Goal: Task Accomplishment & Management: Manage account settings

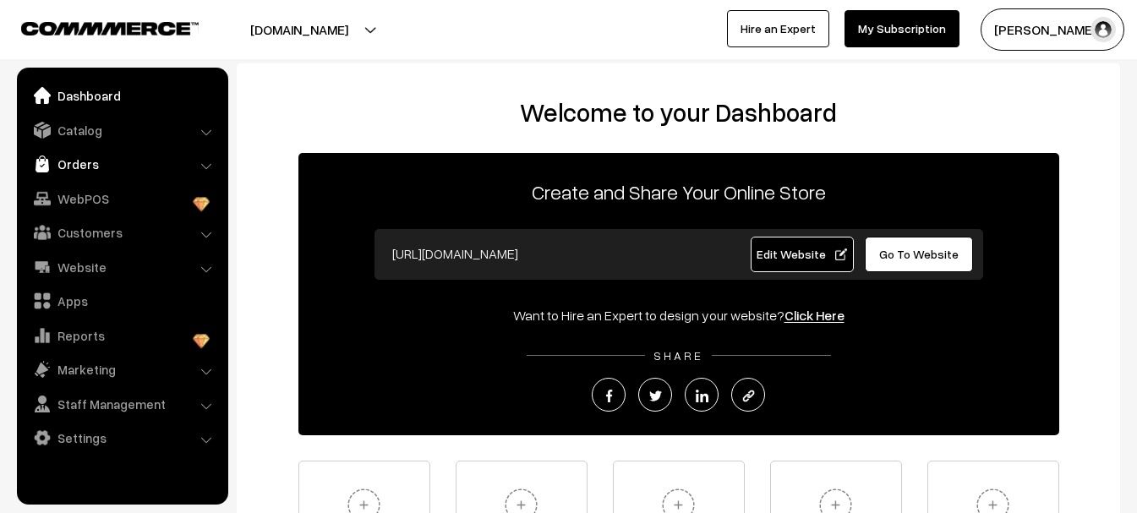
click at [78, 161] on link "Orders" at bounding box center [121, 164] width 201 height 30
click at [90, 162] on link "Orders" at bounding box center [121, 164] width 201 height 30
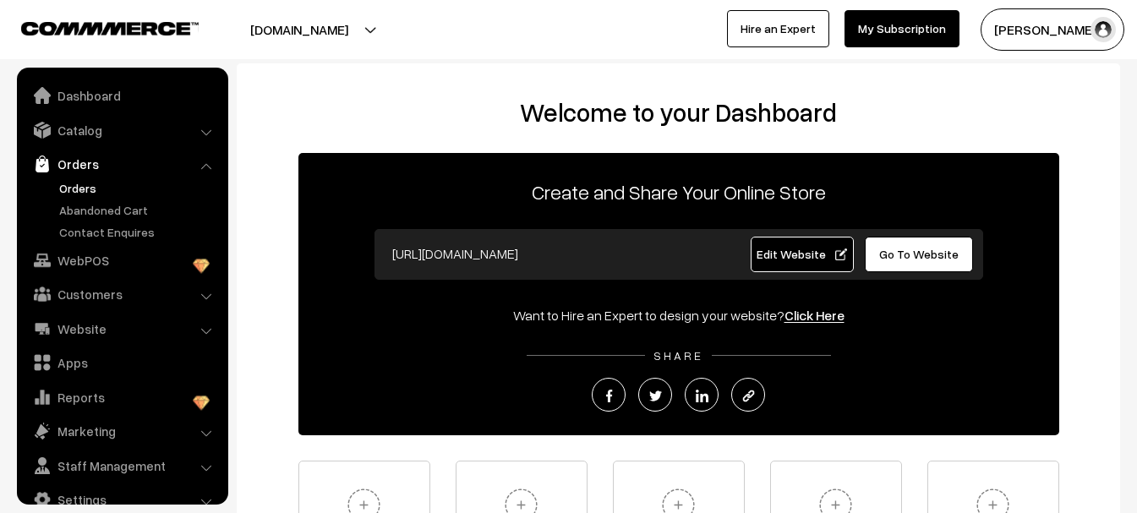
click at [87, 179] on link "Orders" at bounding box center [138, 188] width 167 height 18
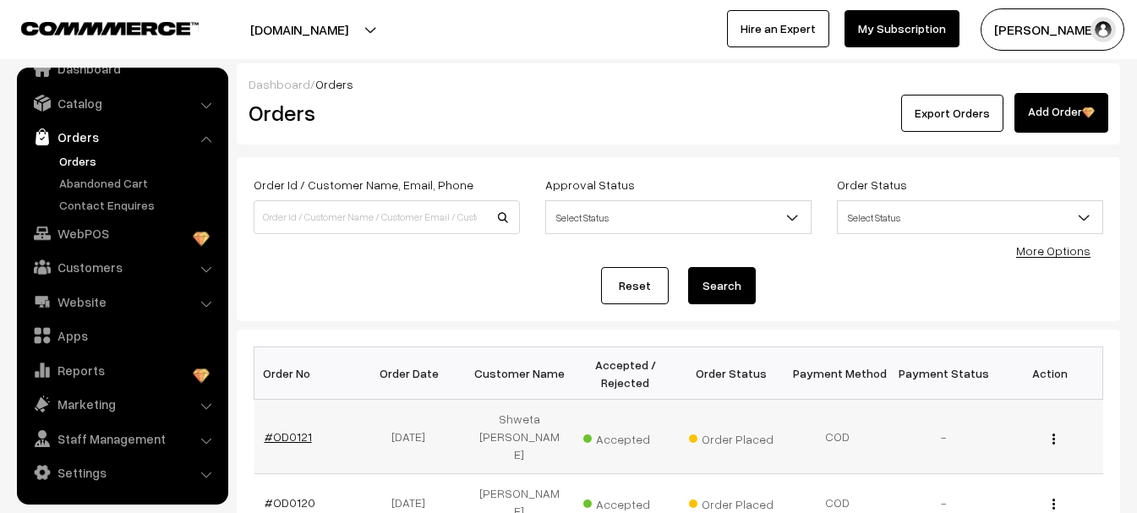
click at [291, 429] on link "#OD0121" at bounding box center [288, 436] width 47 height 14
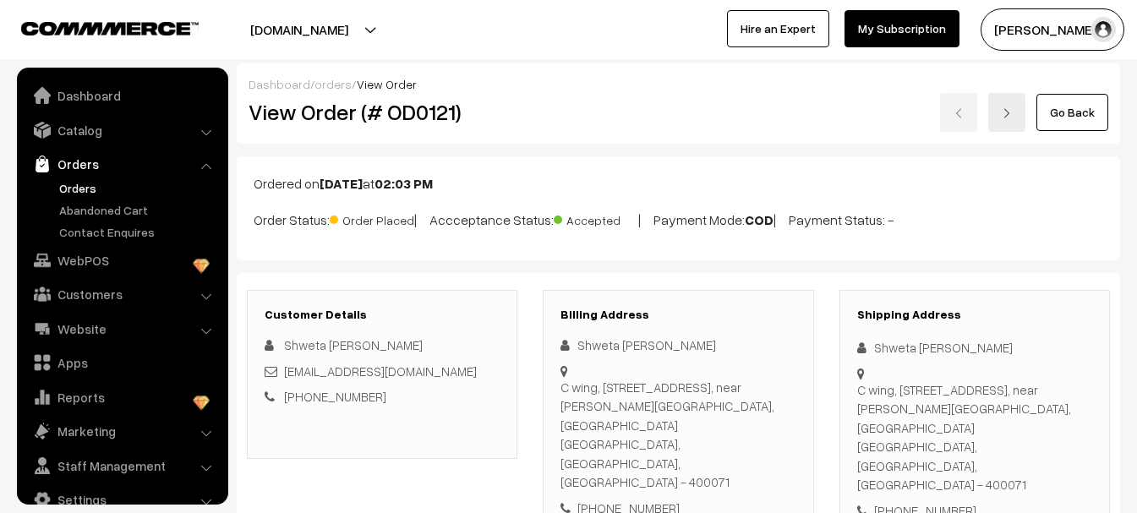
scroll to position [27, 0]
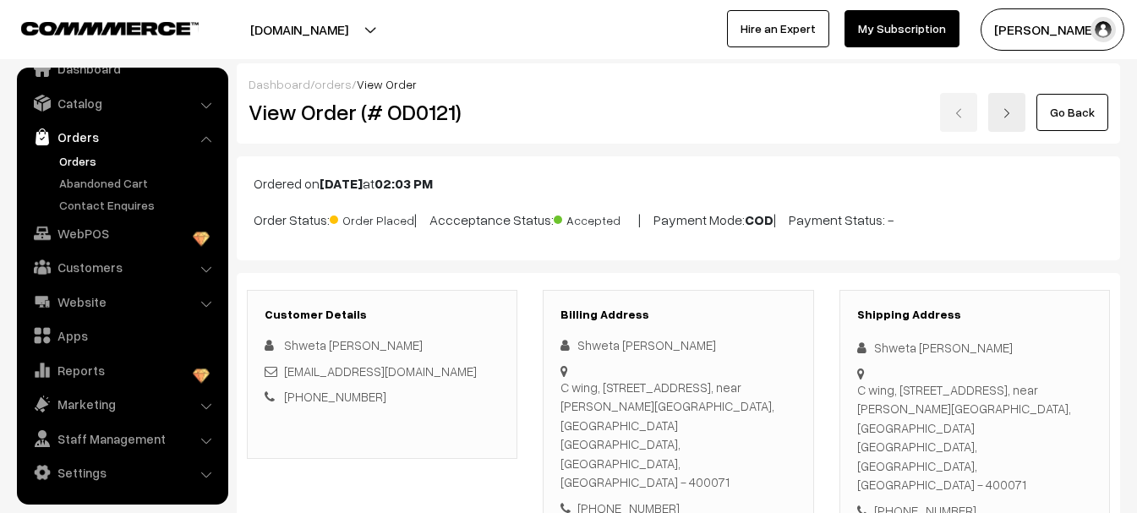
click at [592, 341] on div "Shweta Awate" at bounding box center [677, 345] width 235 height 19
copy div "Shweta"
click at [636, 340] on div "Shweta Awate" at bounding box center [677, 345] width 235 height 19
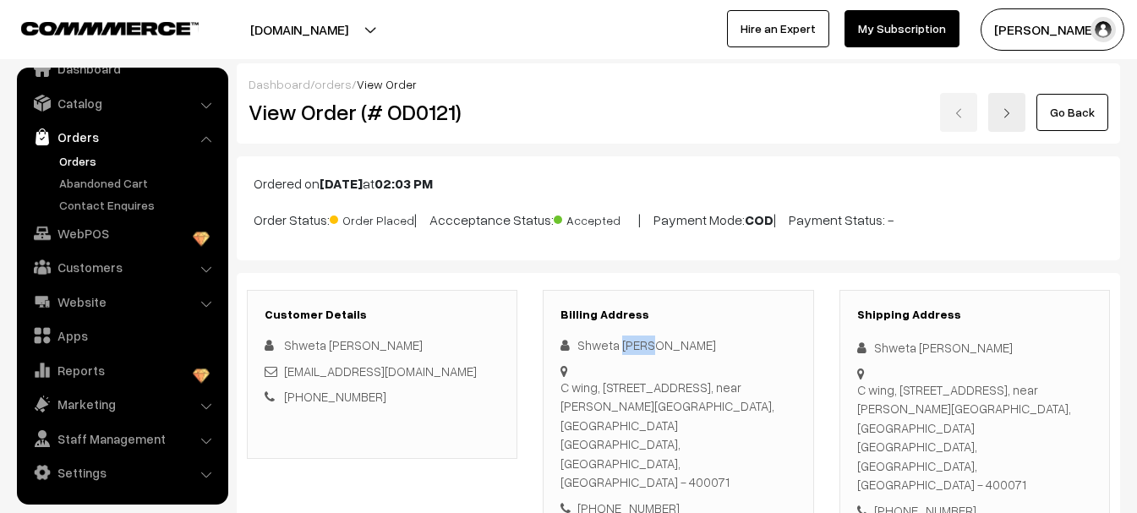
copy div "Awate"
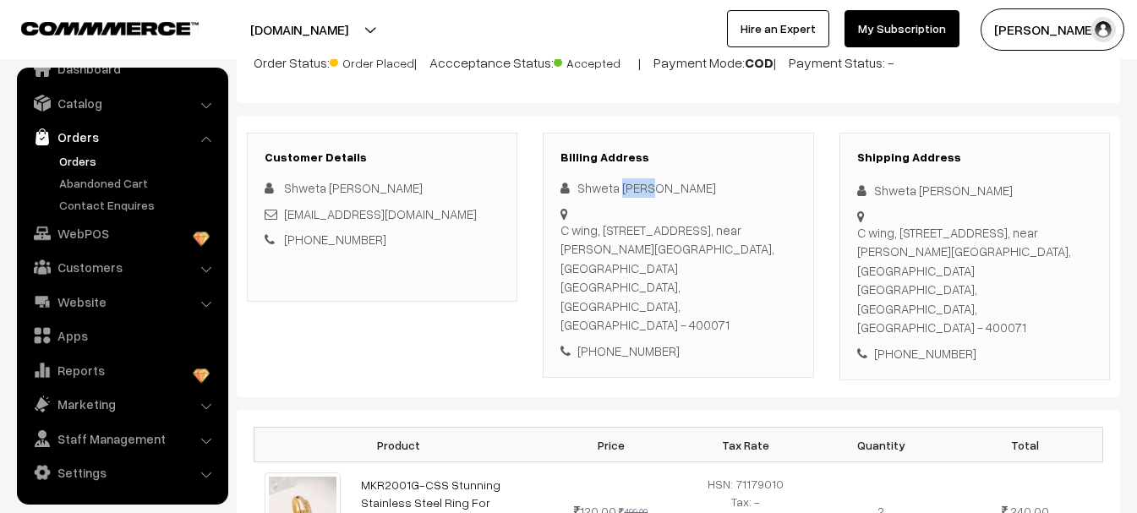
scroll to position [169, 0]
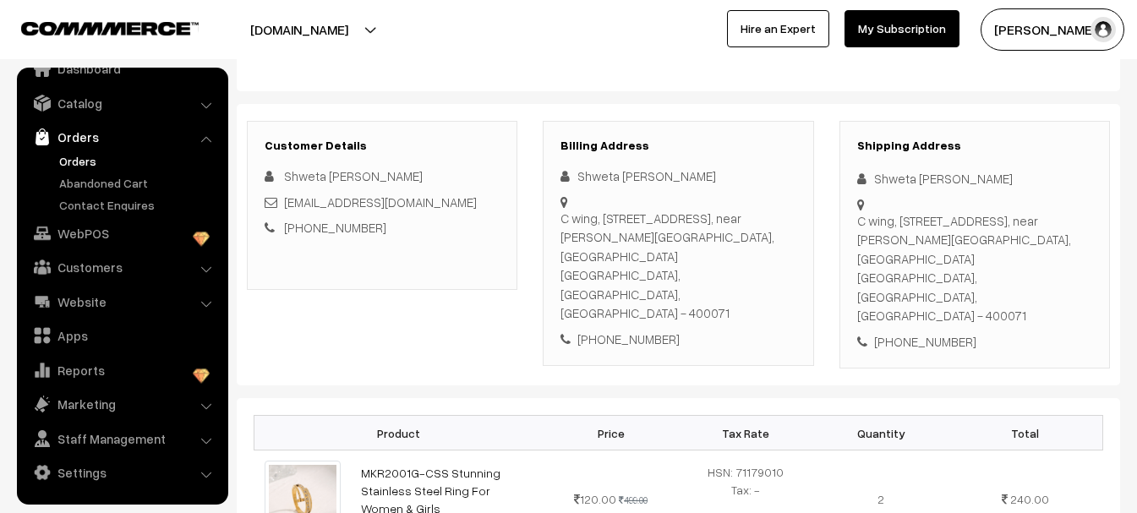
click at [622, 330] on div "+91 9594406907" at bounding box center [677, 339] width 235 height 19
copy div "9594406907"
drag, startPoint x: 560, startPoint y: 221, endPoint x: 777, endPoint y: 260, distance: 219.8
click at [777, 260] on div "C wing, 701, Jolly Apartments, Ghatla village road, near Basant garden, Chembur…" at bounding box center [677, 266] width 235 height 114
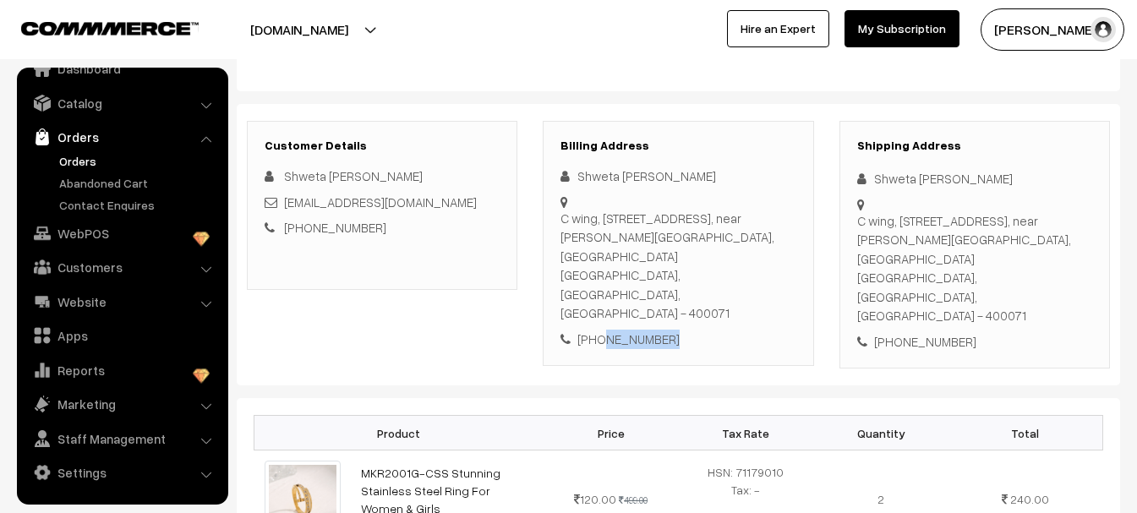
copy div "C wing, 701, Jolly Apartments, Ghatla village road, near Basant garden, Chembur…"
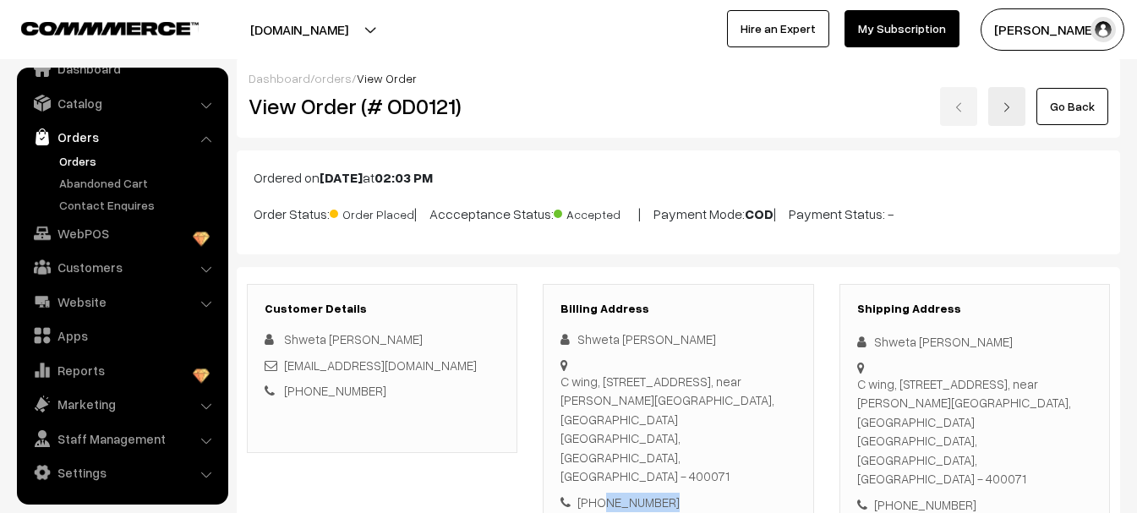
scroll to position [0, 0]
